Goal: Check status: Check status

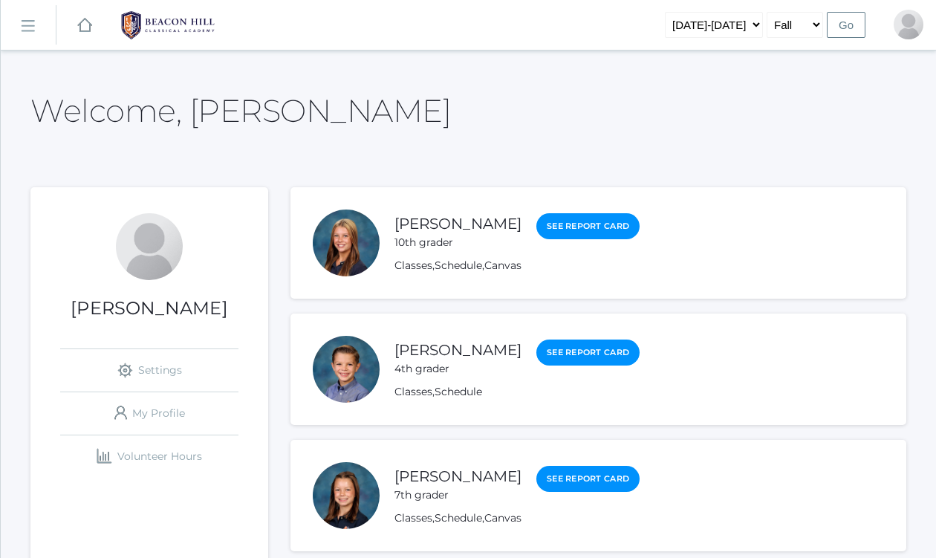
click at [30, 27] on rect at bounding box center [28, 26] width 24 height 24
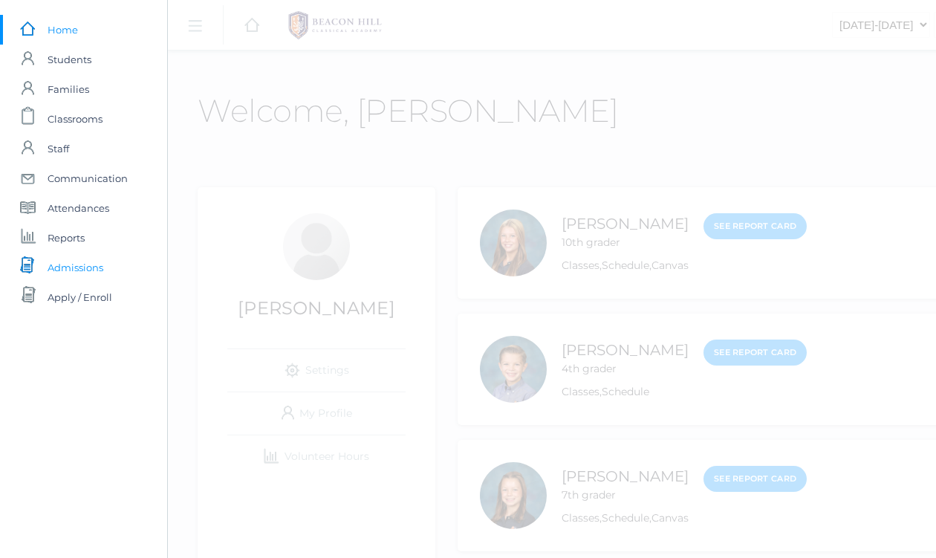
click at [88, 268] on span "Admissions" at bounding box center [76, 268] width 56 height 30
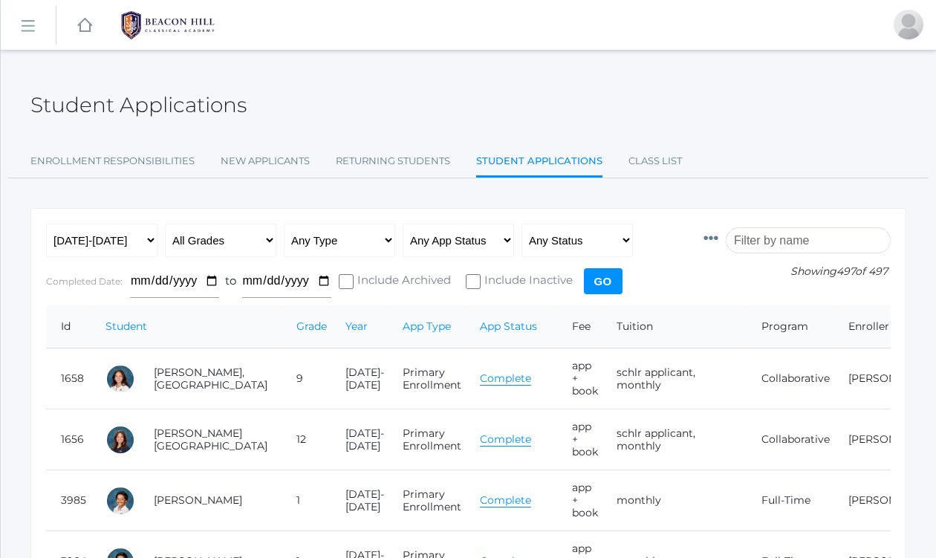
click at [763, 244] on input "search" at bounding box center [808, 240] width 165 height 26
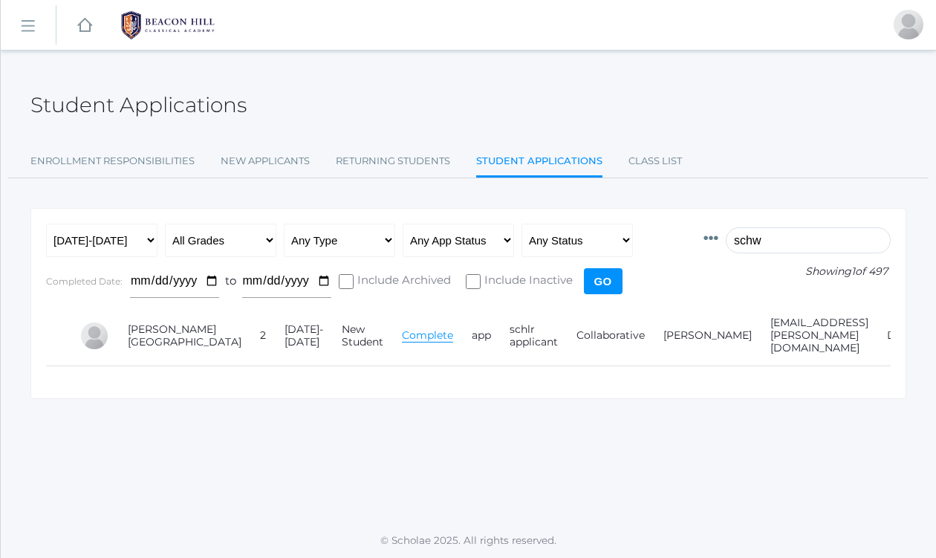
type input "schw"
click at [402, 328] on link "Complete" at bounding box center [427, 335] width 51 height 14
click at [402, 331] on link "Complete" at bounding box center [427, 335] width 51 height 14
click at [493, 93] on div "Student Applications" at bounding box center [468, 96] width 876 height 55
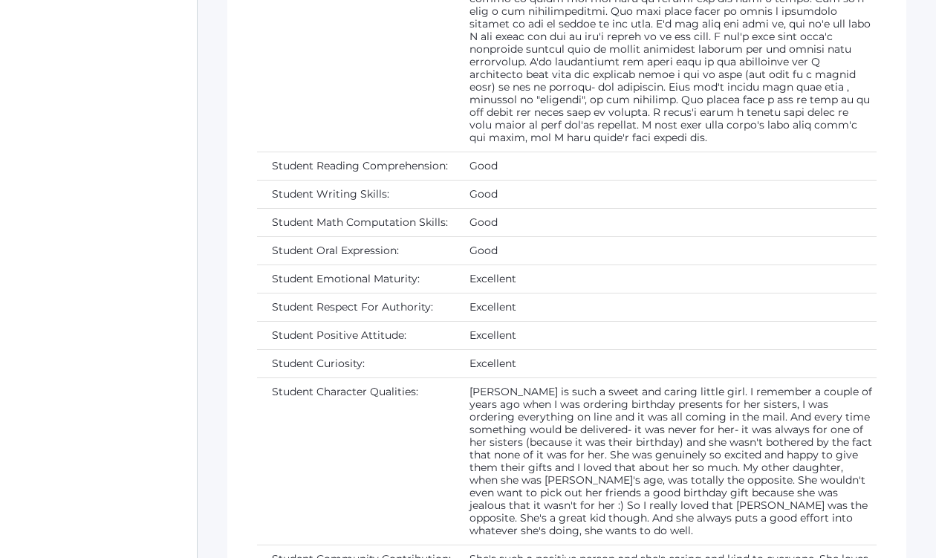
scroll to position [3967, 0]
